Goal: Navigation & Orientation: Find specific page/section

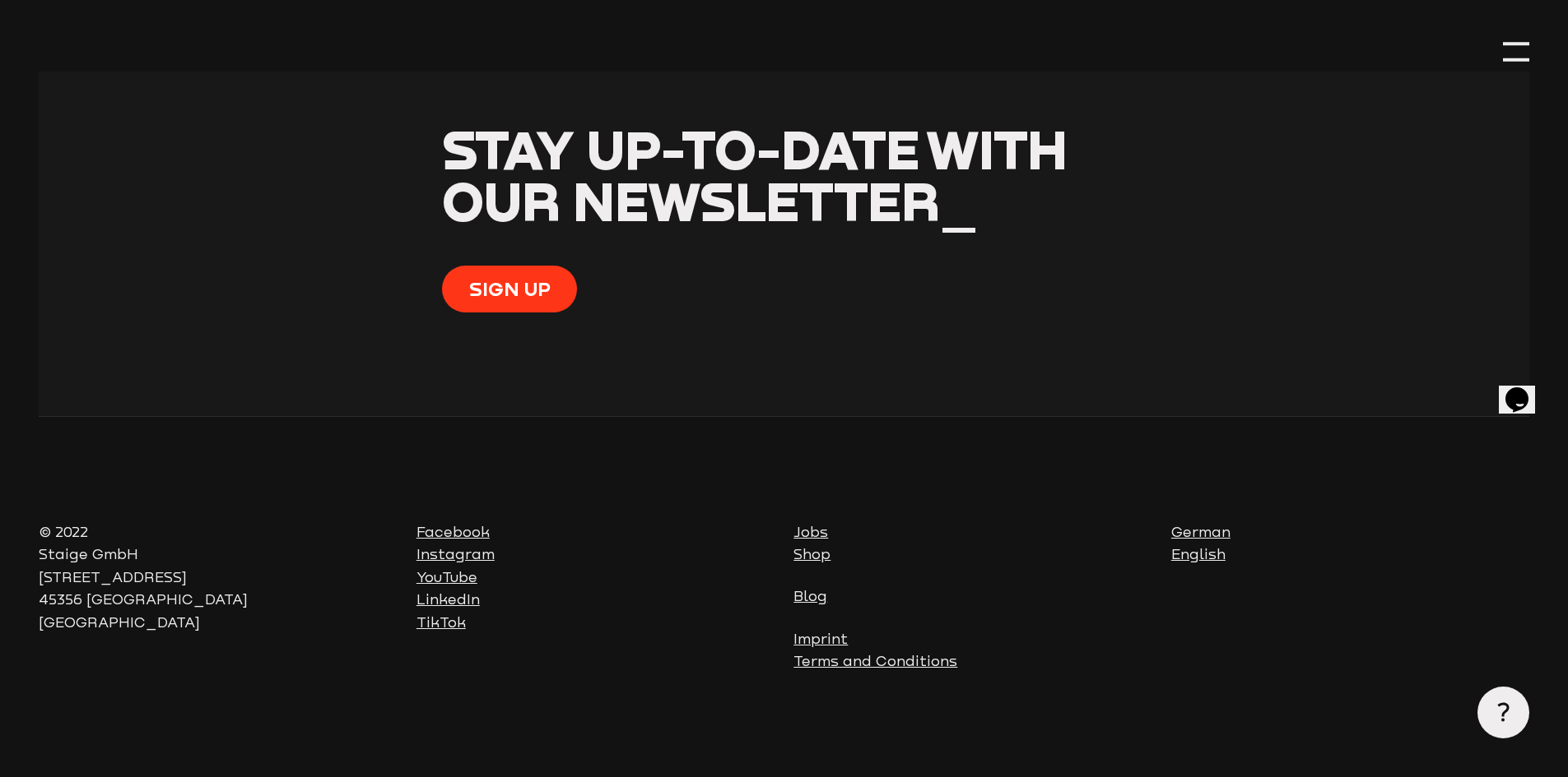
scroll to position [6497, 0]
drag, startPoint x: 1196, startPoint y: 551, endPoint x: 1208, endPoint y: 576, distance: 27.7
click at [1196, 551] on link "English" at bounding box center [1198, 554] width 55 height 16
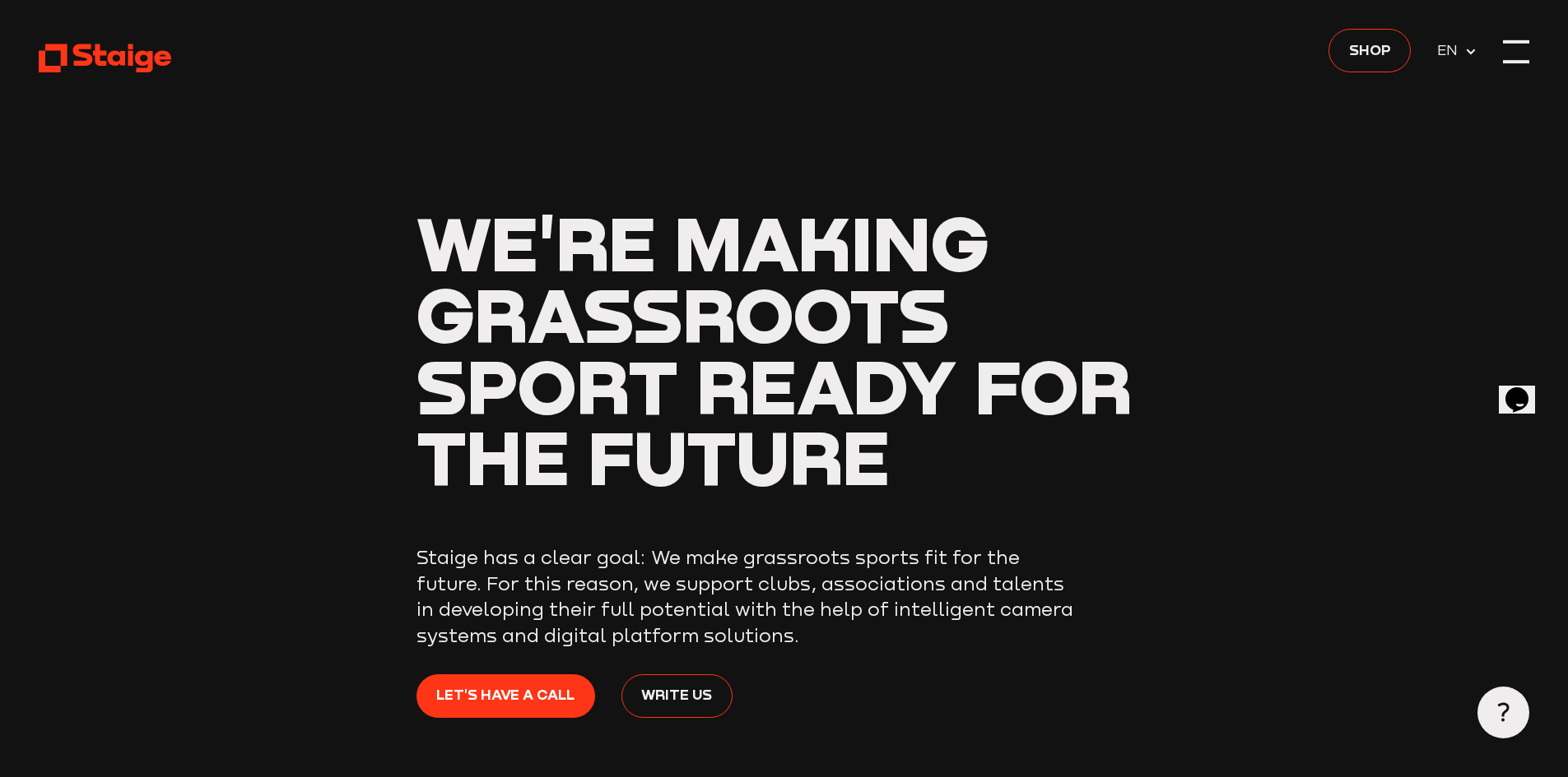
click at [1510, 56] on div at bounding box center [1515, 51] width 26 height 26
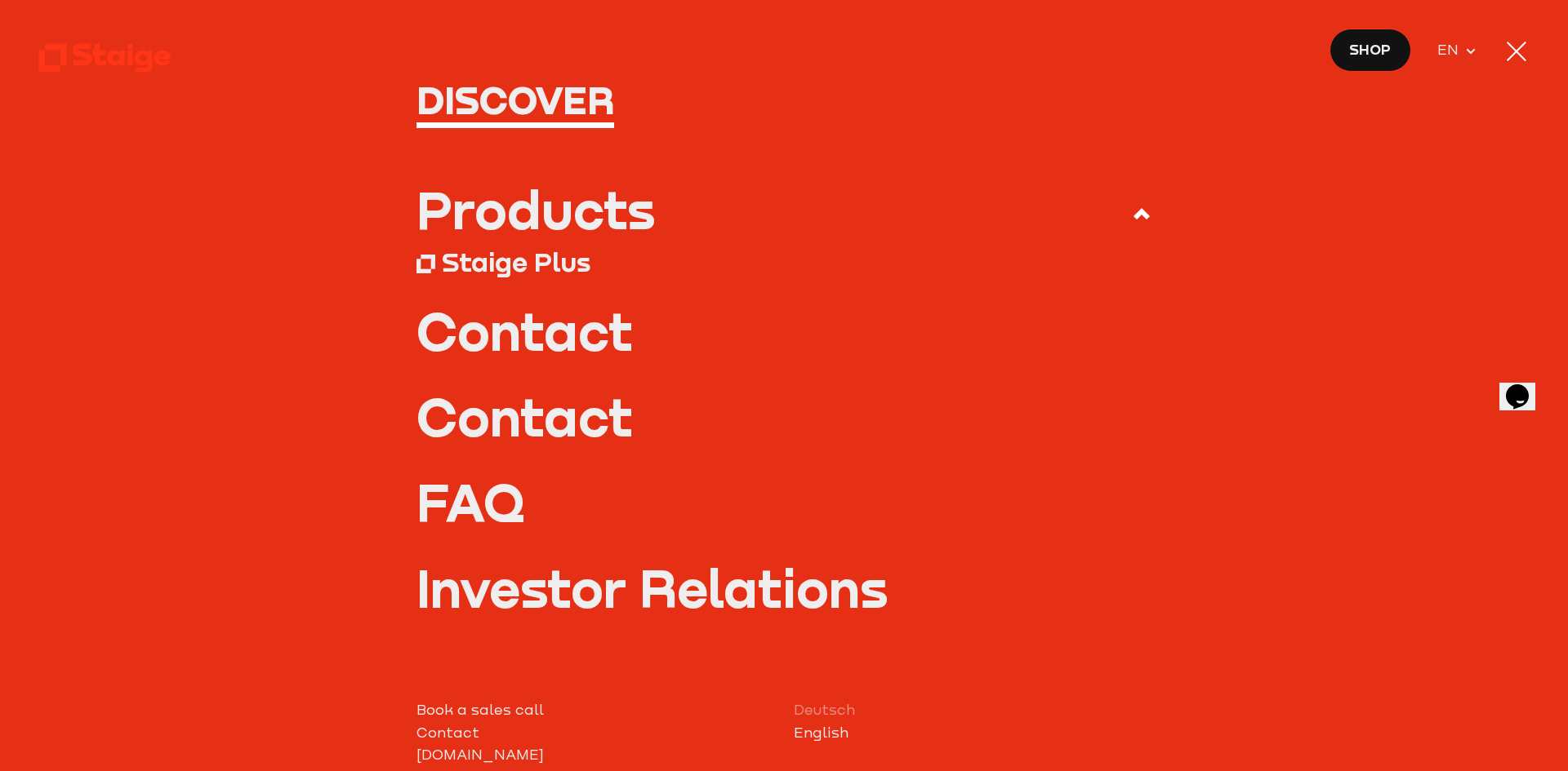
scroll to position [163, 0]
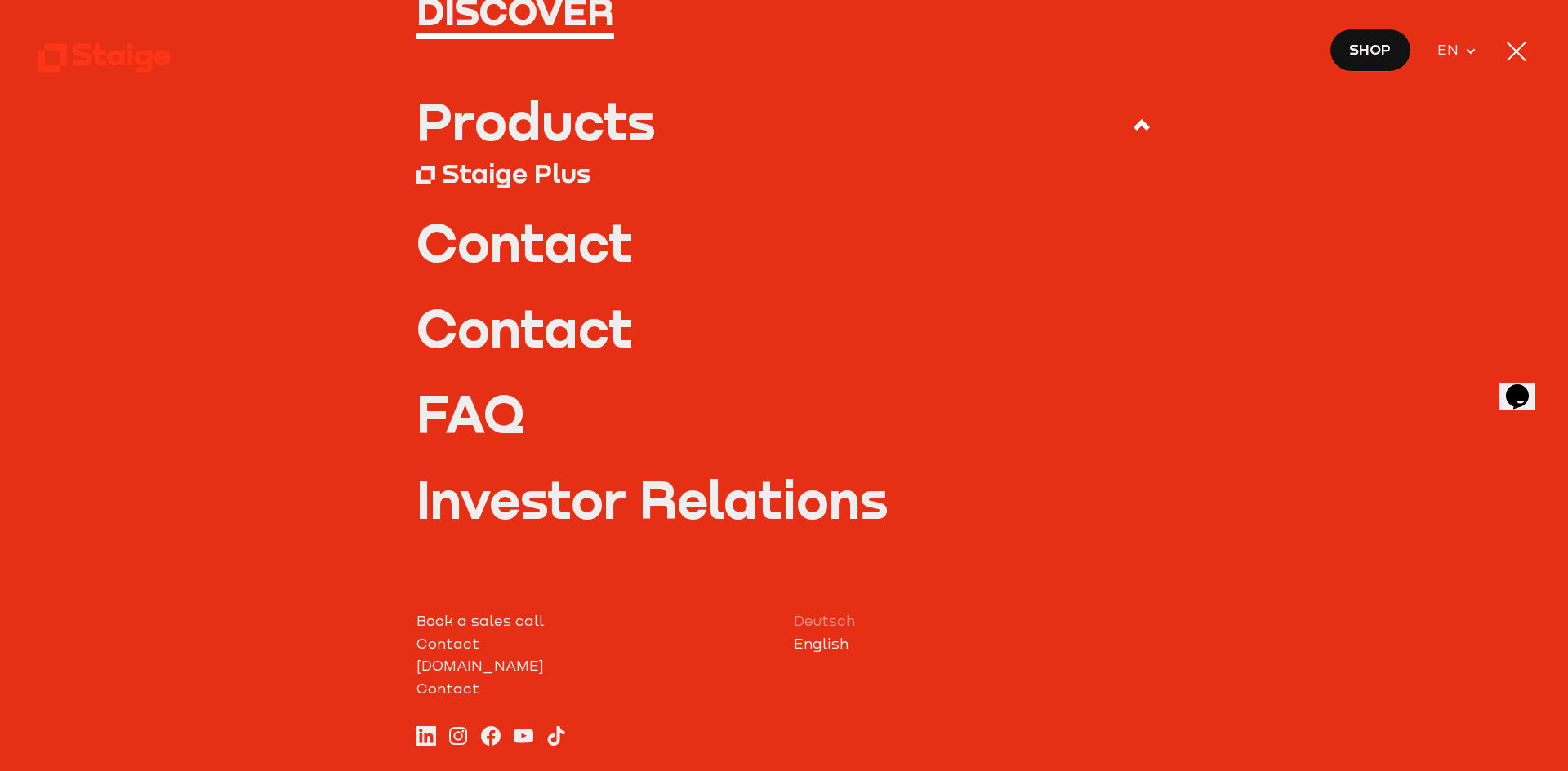
click at [748, 491] on link "Investor Relations" at bounding box center [784, 499] width 736 height 51
